Goal: Transaction & Acquisition: Purchase product/service

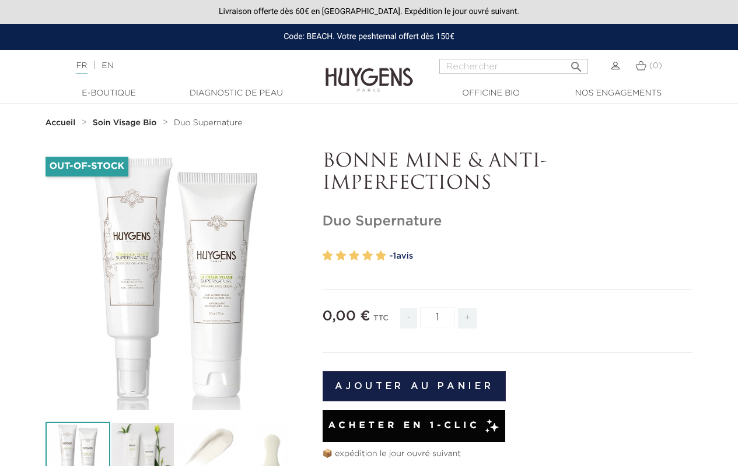
click at [437, 317] on input "1" at bounding box center [437, 317] width 35 height 20
type input "1"
click at [413, 386] on button "Ajouter au panier" at bounding box center [414, 386] width 184 height 30
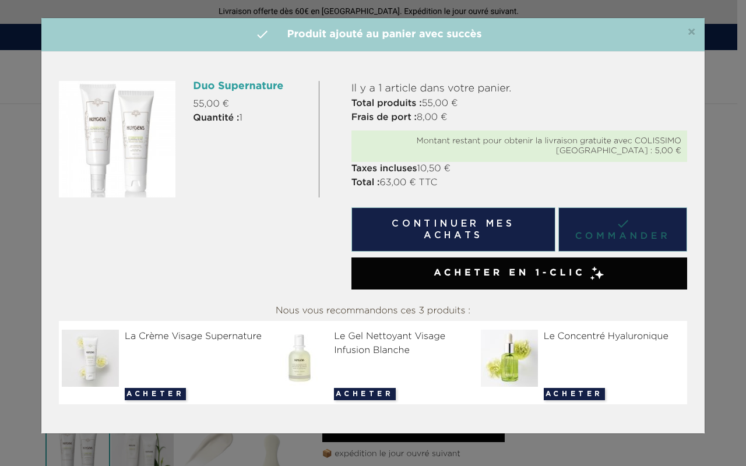
click at [623, 229] on link " Commander" at bounding box center [623, 230] width 129 height 44
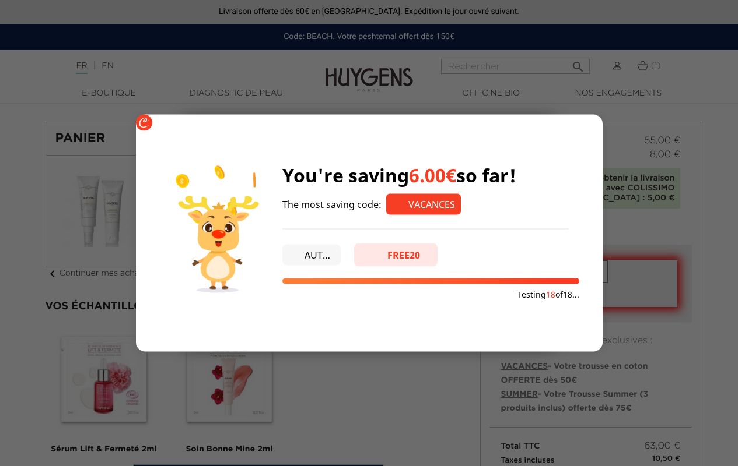
type input "VACANCES"
